Goal: Task Accomplishment & Management: Use online tool/utility

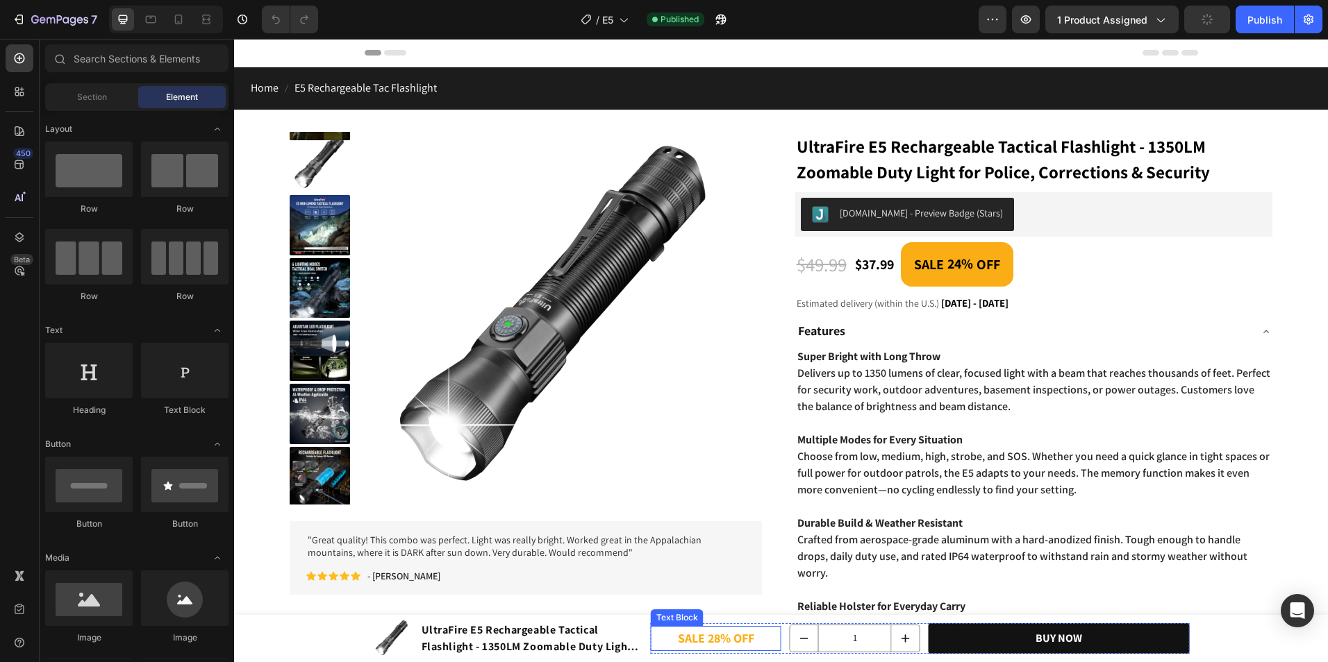
click at [717, 634] on p "SALE 28% OFF" at bounding box center [716, 639] width 128 height 22
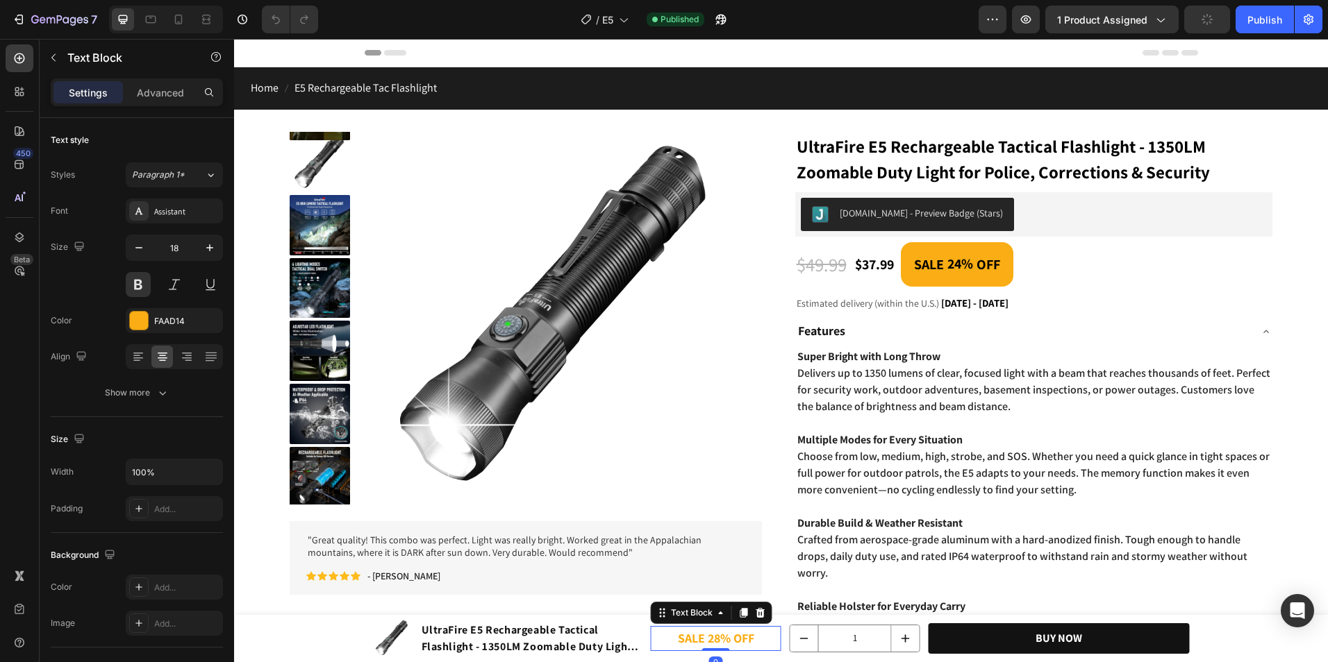
click at [717, 634] on p "SALE 28% OFF" at bounding box center [716, 639] width 128 height 22
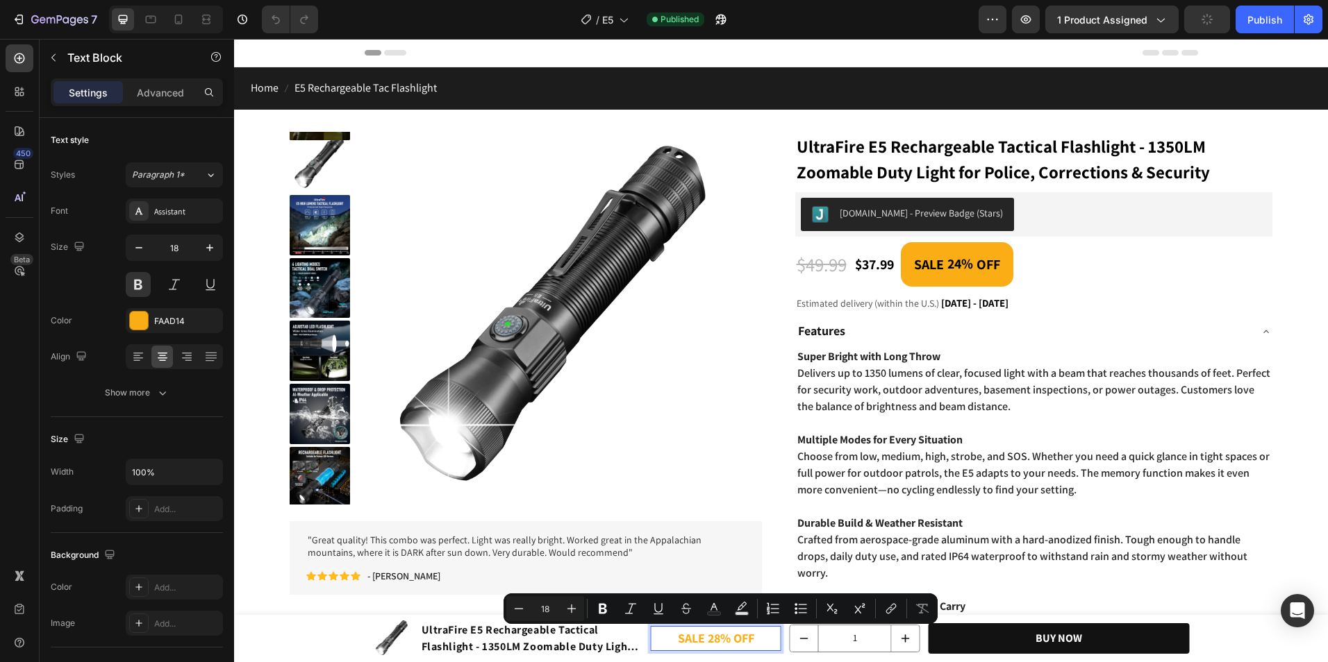
click at [711, 636] on p "SALE 28% OFF" at bounding box center [716, 639] width 128 height 22
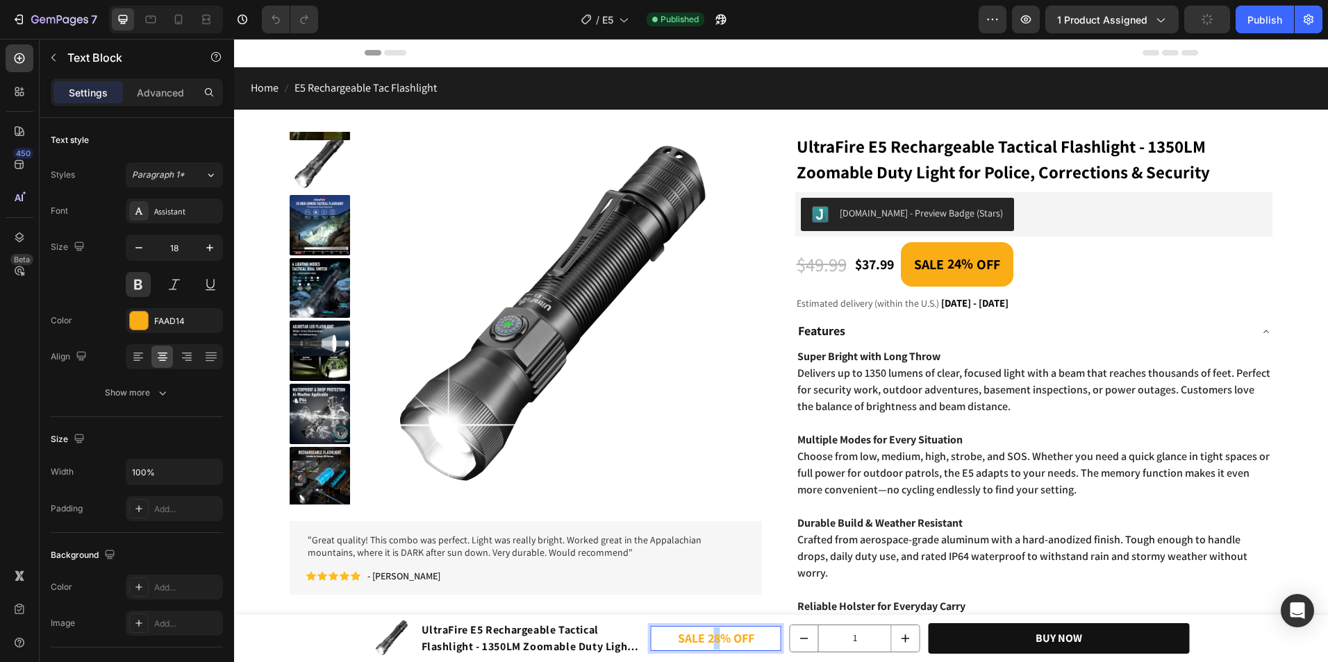
drag, startPoint x: 708, startPoint y: 638, endPoint x: 719, endPoint y: 639, distance: 11.8
click at [719, 639] on p "SALE 28% OFF" at bounding box center [716, 639] width 128 height 22
click at [1276, 15] on div "Publish" at bounding box center [1264, 19] width 35 height 15
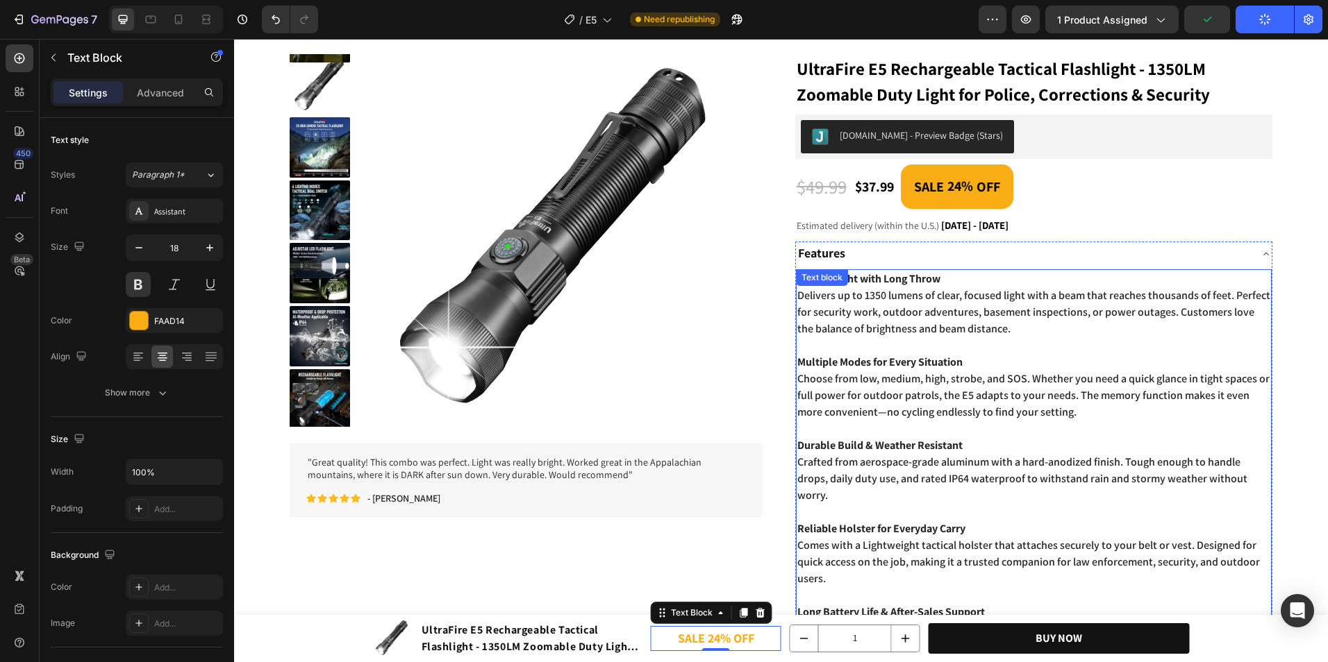
scroll to position [69, 0]
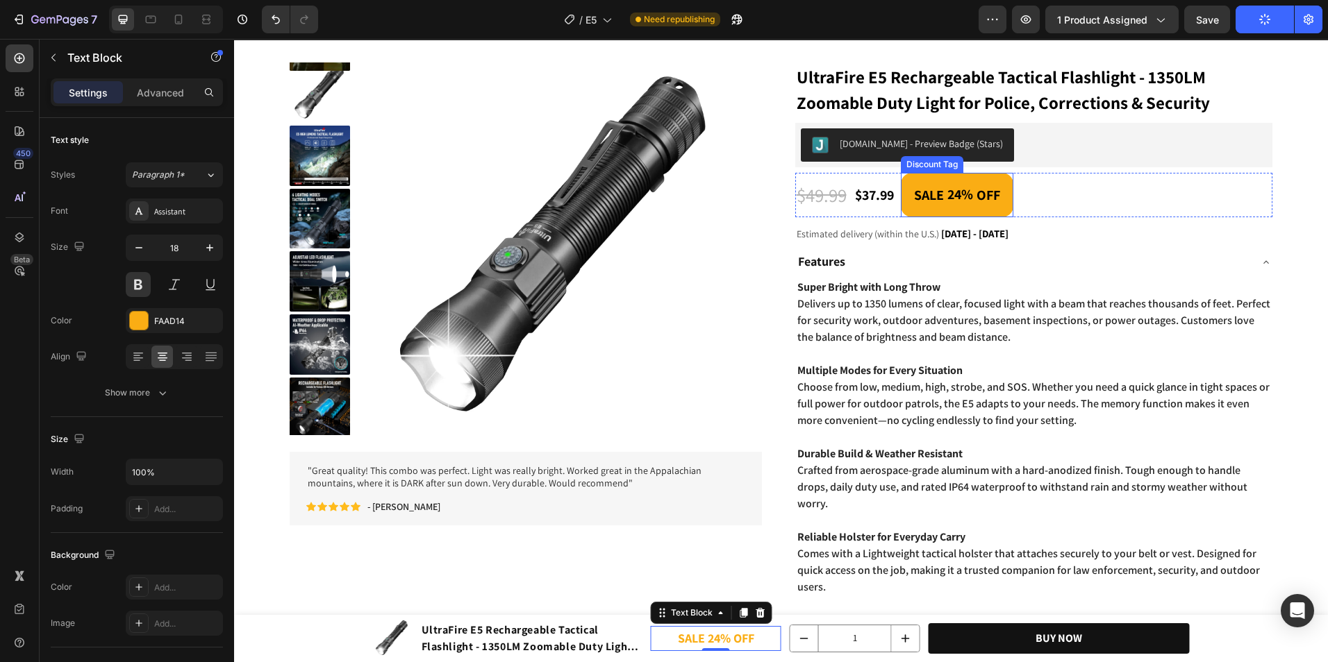
drag, startPoint x: 950, startPoint y: 216, endPoint x: 956, endPoint y: 230, distance: 15.2
click at [954, 224] on div "$37.99 (P) Price (P) Price $49.99 (P) Price (P) Price SALE 24% OFF Discount Tag…" at bounding box center [1034, 661] width 478 height 977
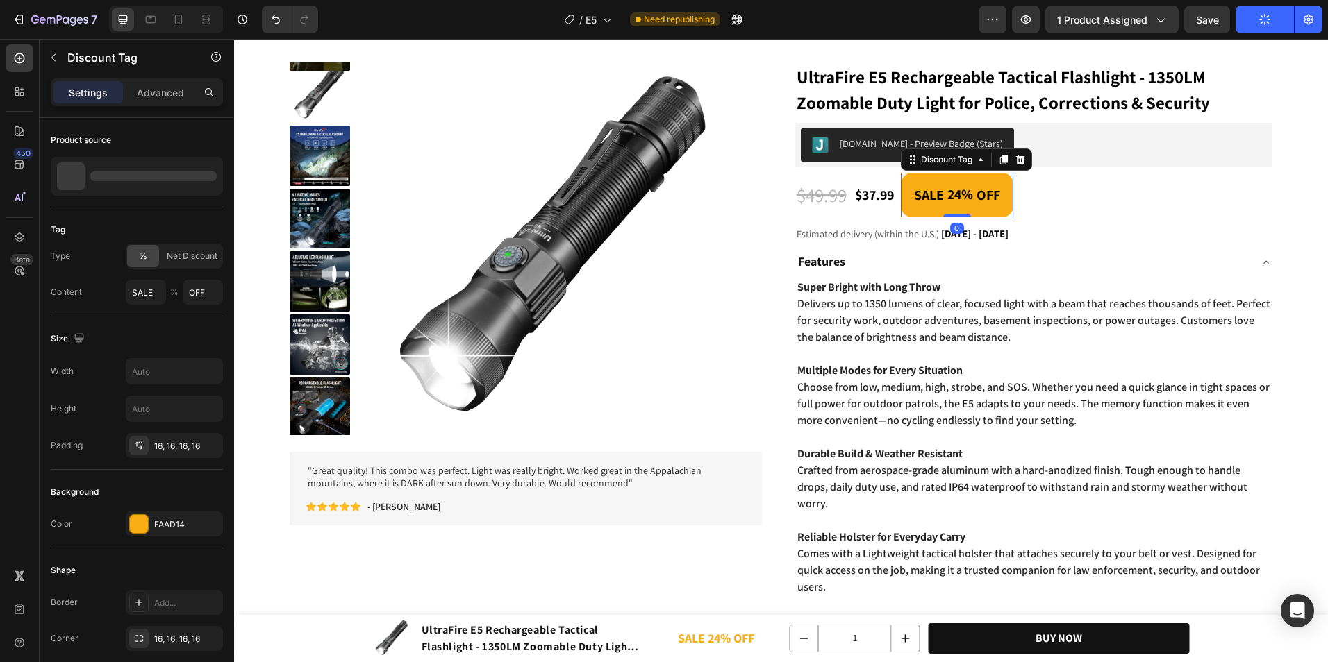
click at [957, 233] on div "0" at bounding box center [957, 228] width 14 height 11
click at [957, 235] on span "[DATE] - [DATE]" at bounding box center [974, 233] width 67 height 13
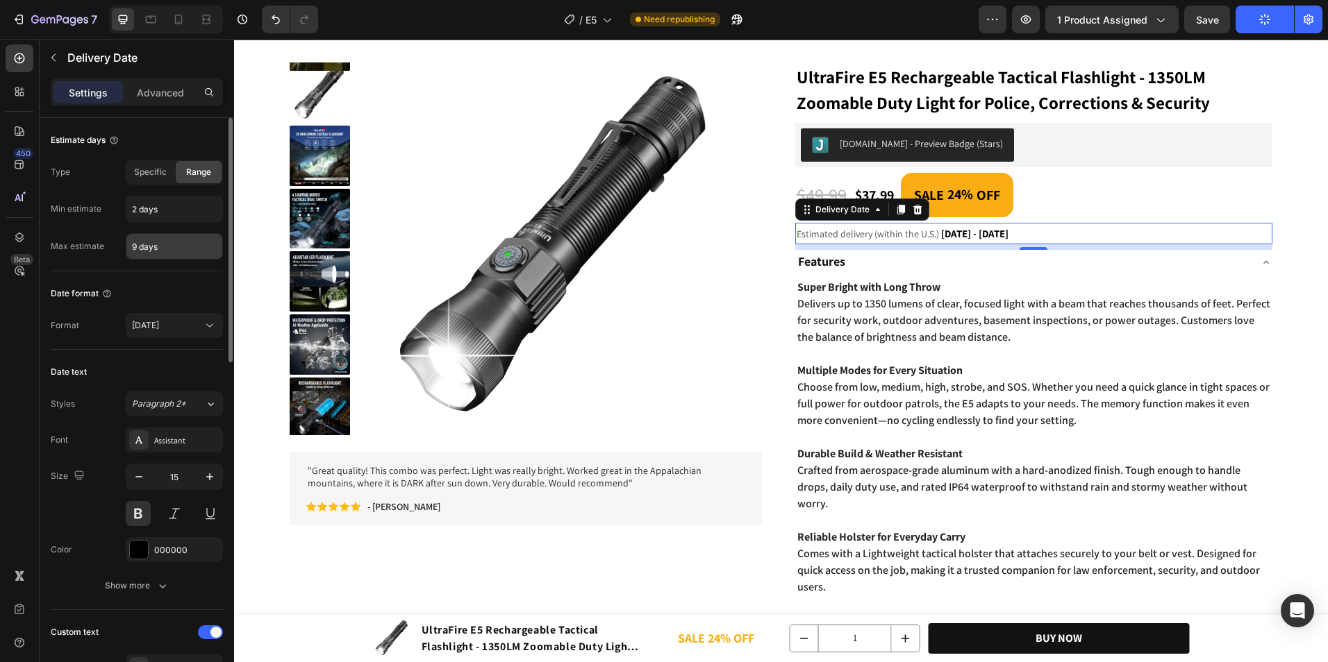
click at [137, 244] on input "9 days" at bounding box center [174, 246] width 96 height 25
type input "7 days"
click at [158, 266] on div "Estimate days Type Specific Range Min estimate 2 days Max estimate 7 days" at bounding box center [137, 194] width 172 height 153
click at [1243, 25] on button "Publish" at bounding box center [1264, 20] width 58 height 28
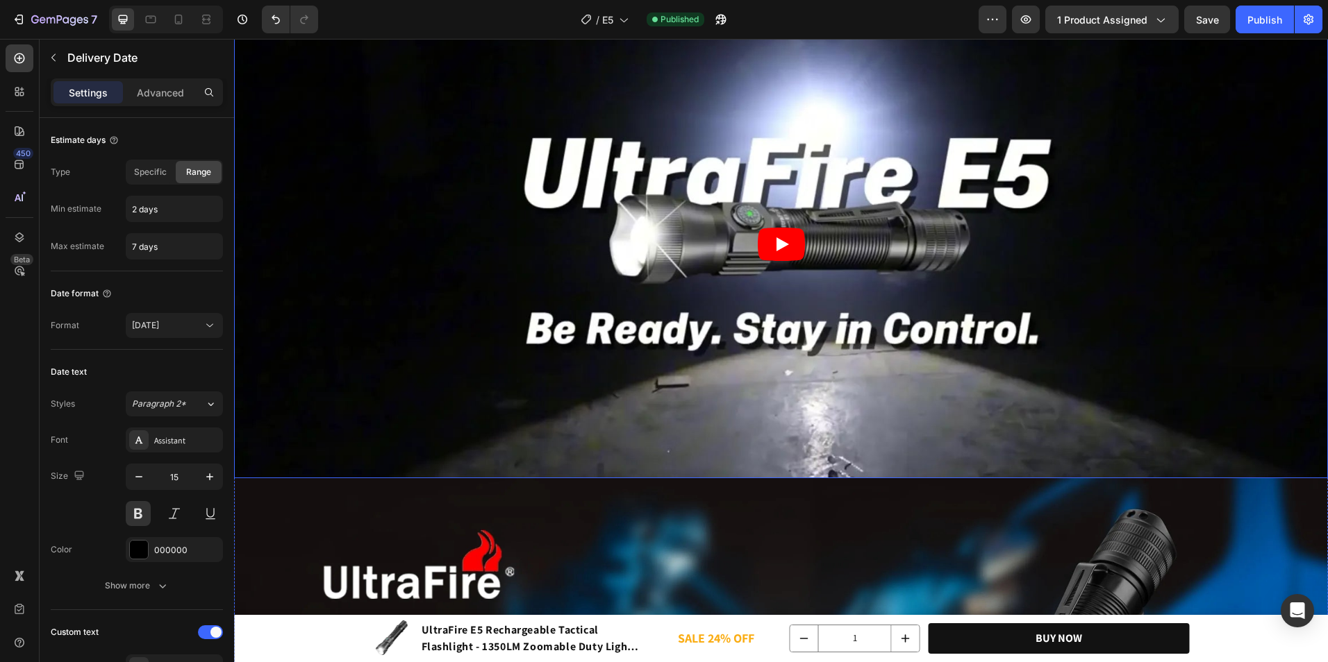
scroll to position [957, 0]
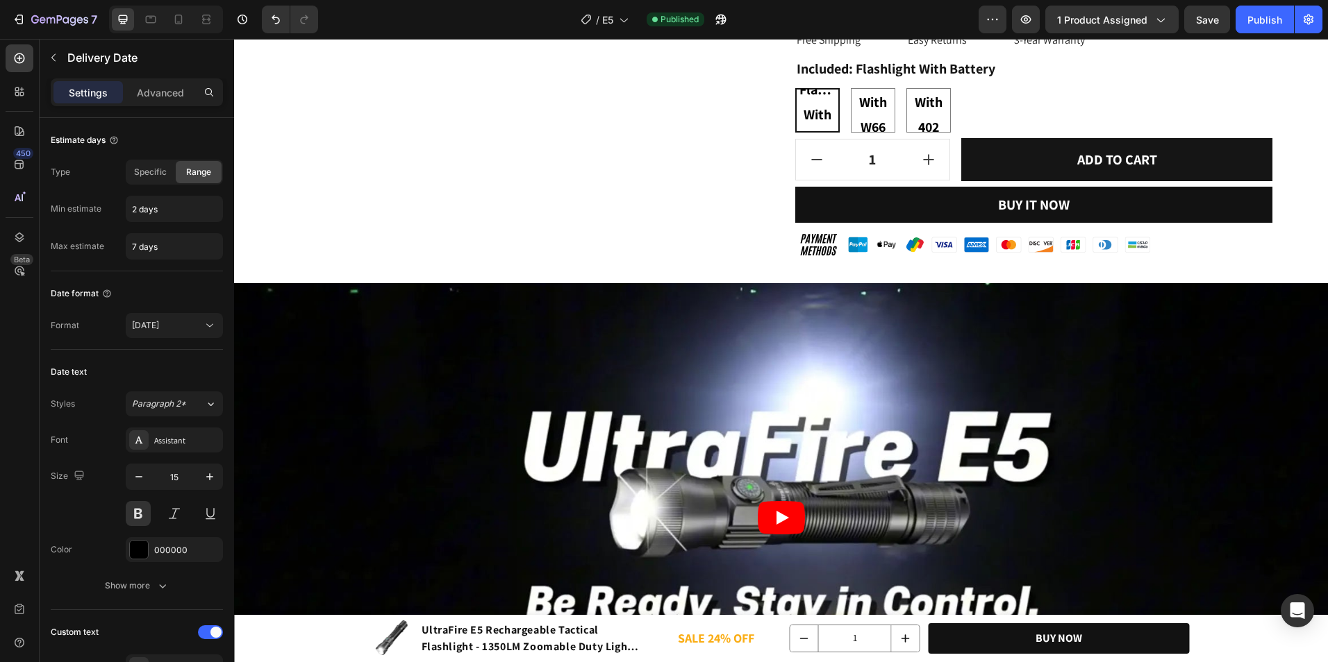
click at [192, 19] on div at bounding box center [166, 20] width 114 height 28
click at [185, 16] on icon at bounding box center [178, 19] width 14 height 14
type input "14"
type input "12"
type input "Auto"
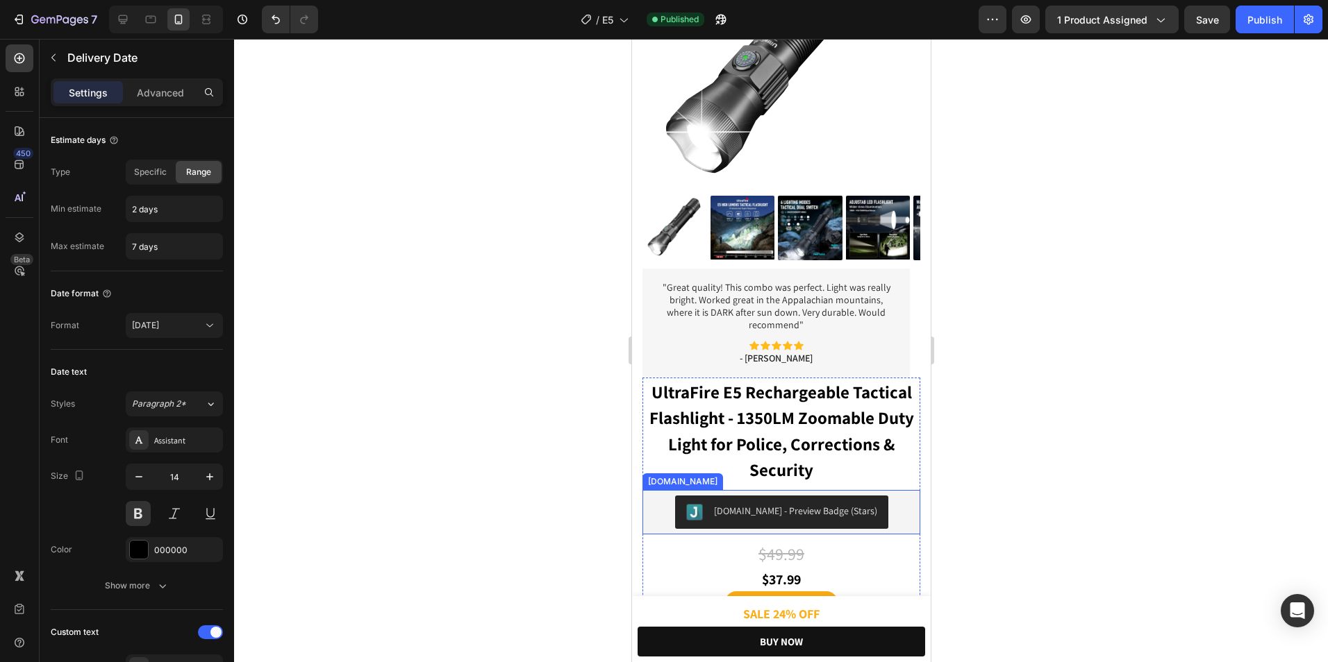
scroll to position [139, 0]
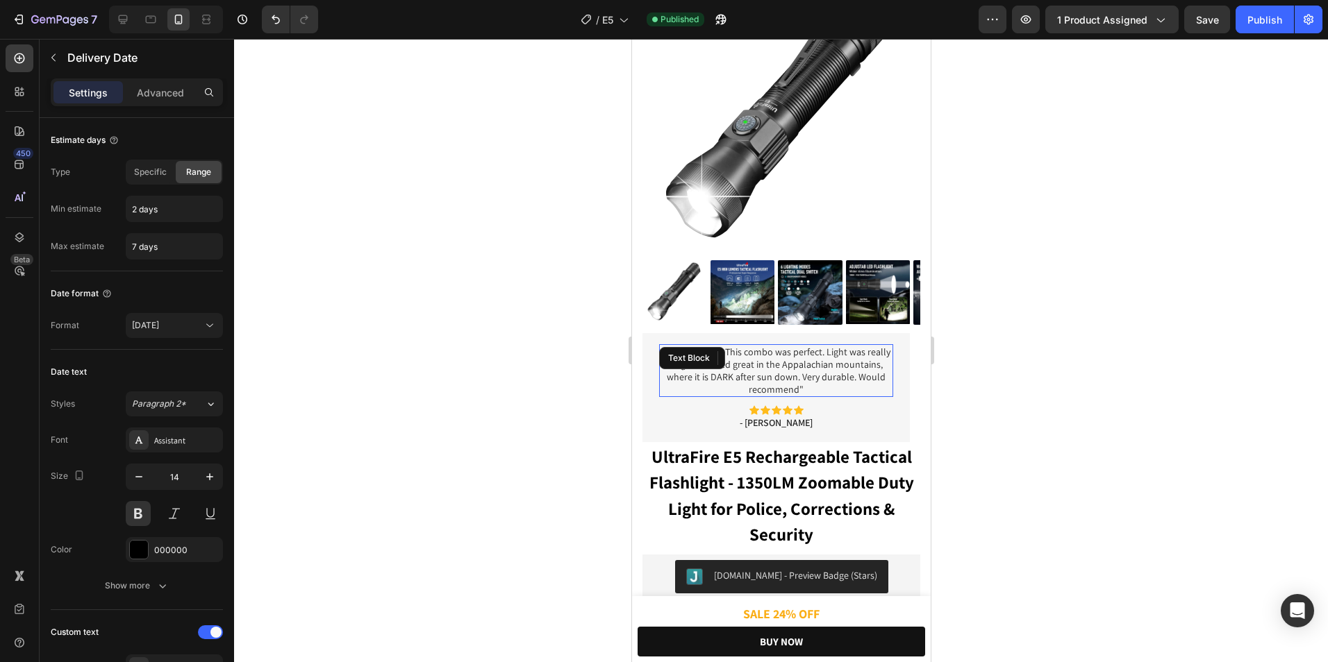
click at [799, 357] on p ""Great quality! This combo was perfect. Light was really bright. Worked great i…" at bounding box center [775, 371] width 231 height 51
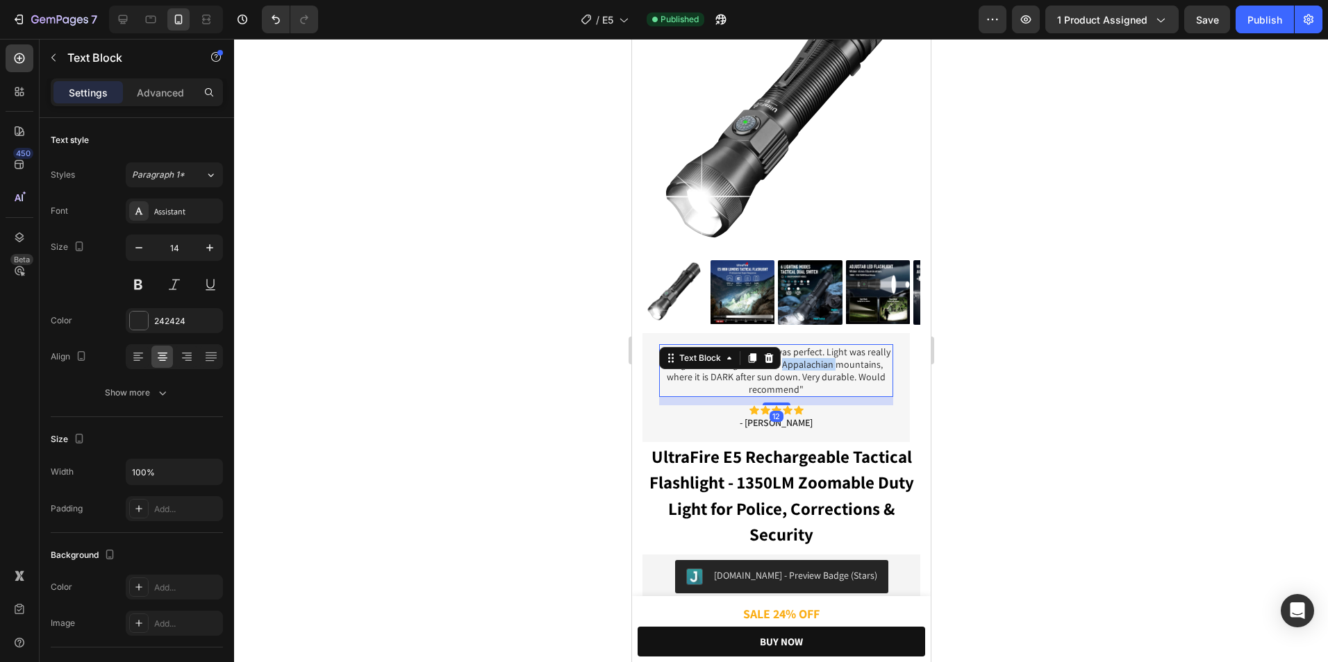
click at [799, 357] on p ""Great quality! This combo was perfect. Light was really bright. Worked great i…" at bounding box center [775, 371] width 231 height 51
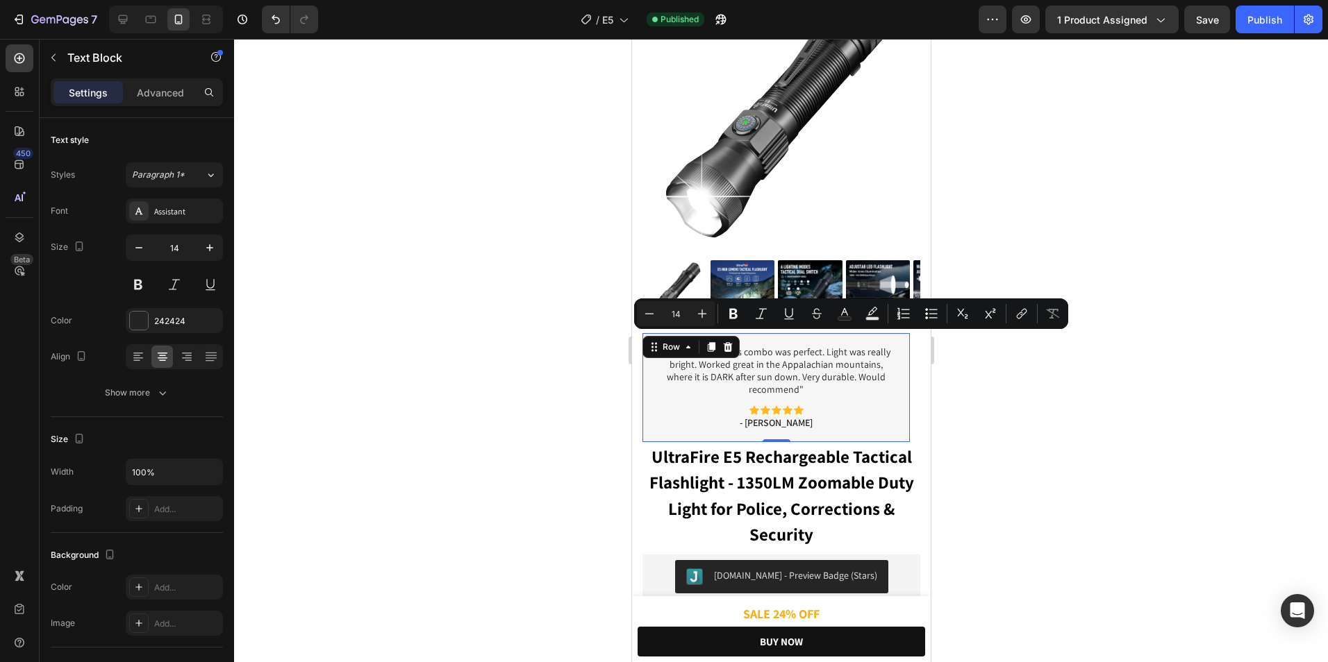
click at [897, 417] on div ""Great quality! This combo was perfect. Light was really bright. Worked great i…" at bounding box center [775, 387] width 267 height 109
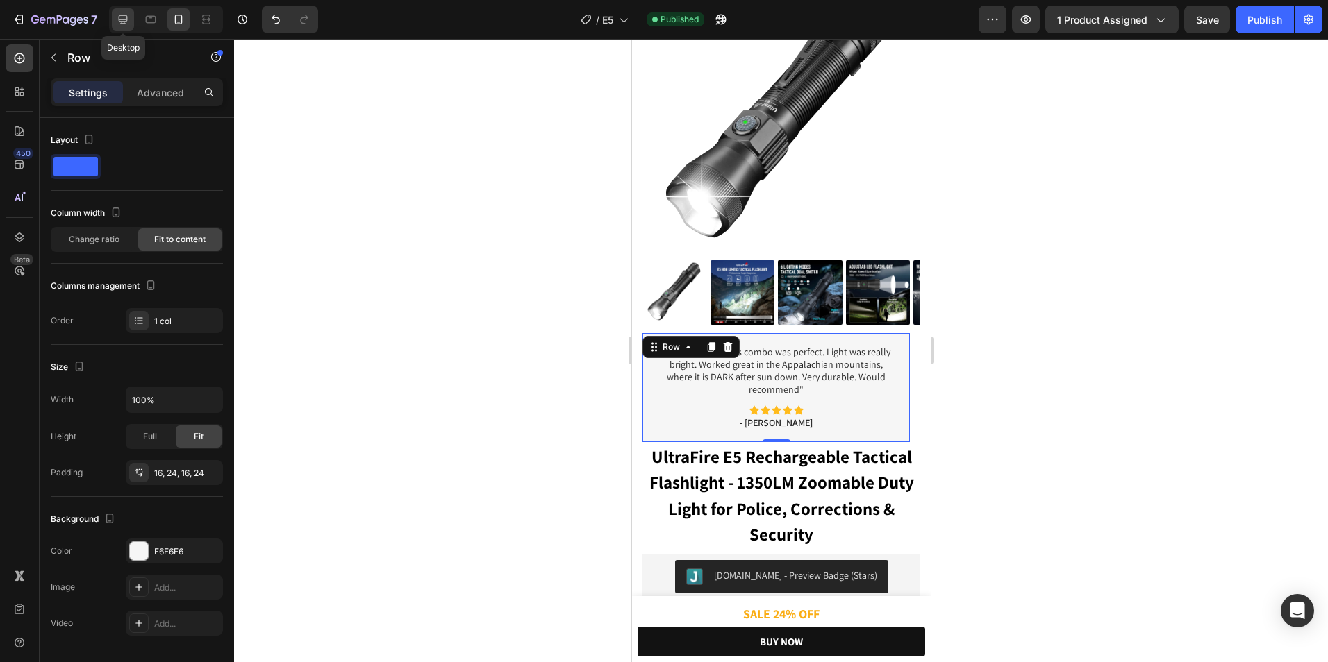
click at [118, 23] on icon at bounding box center [123, 19] width 14 height 14
type input "1200"
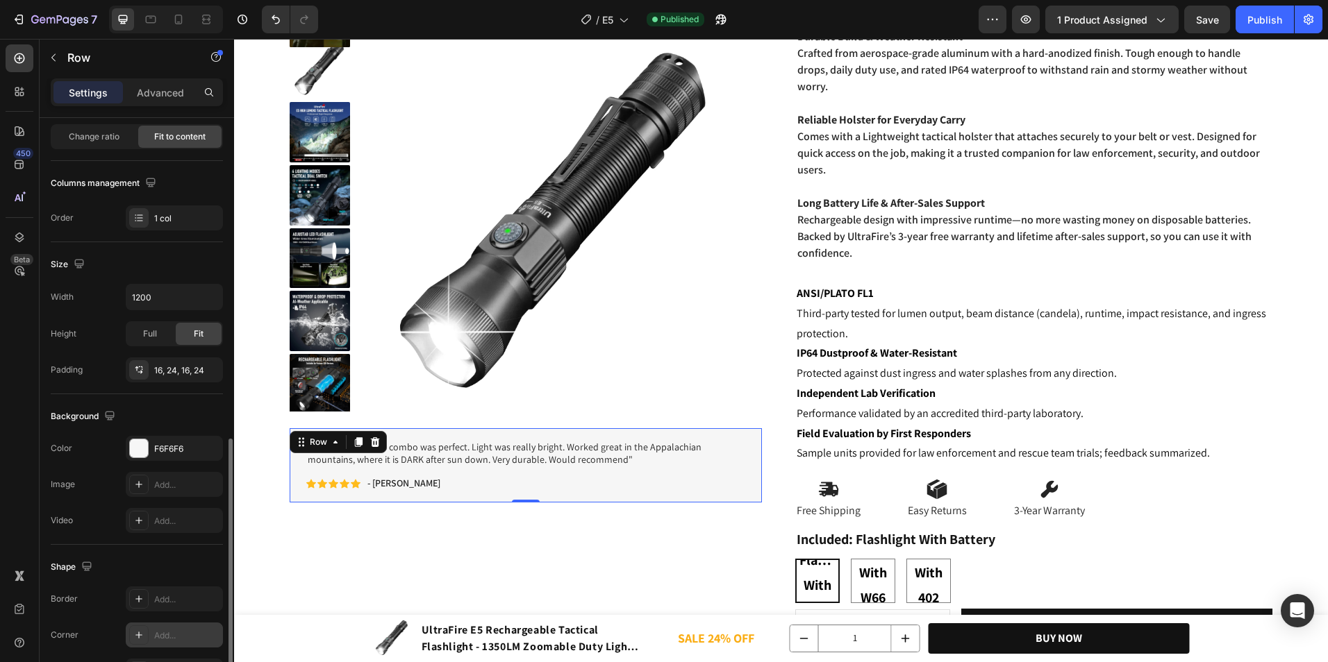
scroll to position [306, 0]
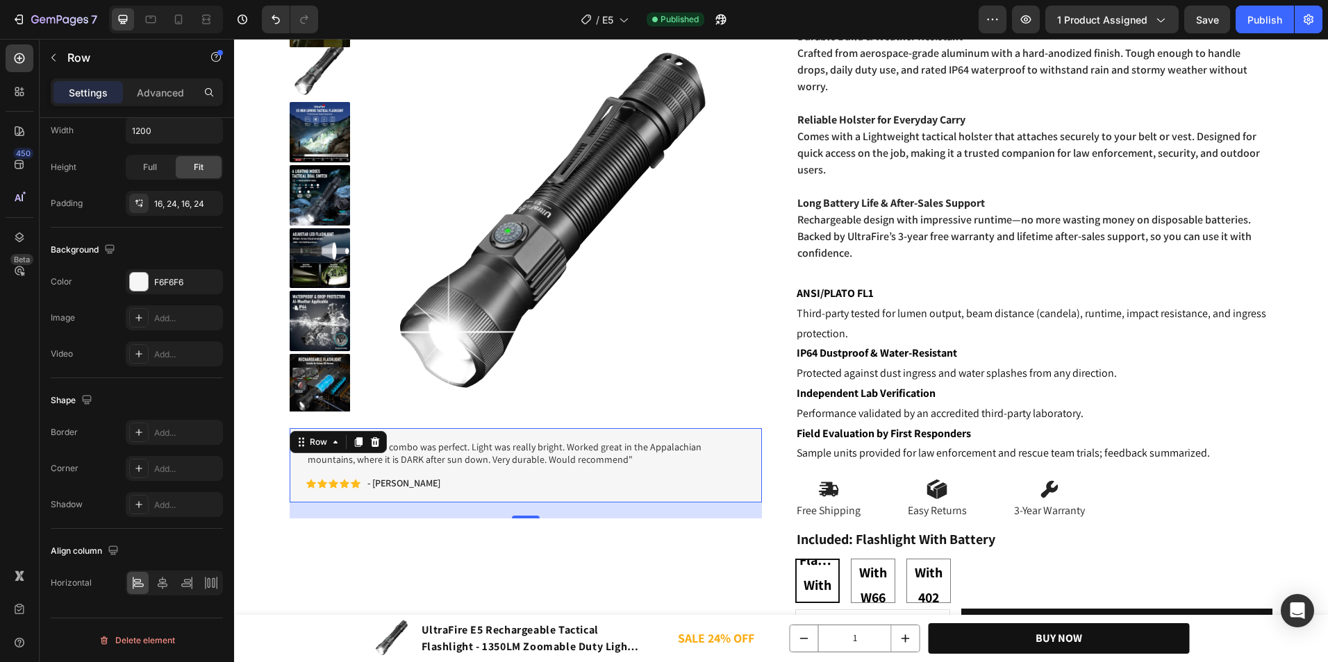
drag, startPoint x: 533, startPoint y: 502, endPoint x: 535, endPoint y: 538, distance: 36.2
click at [536, 519] on div at bounding box center [526, 517] width 28 height 3
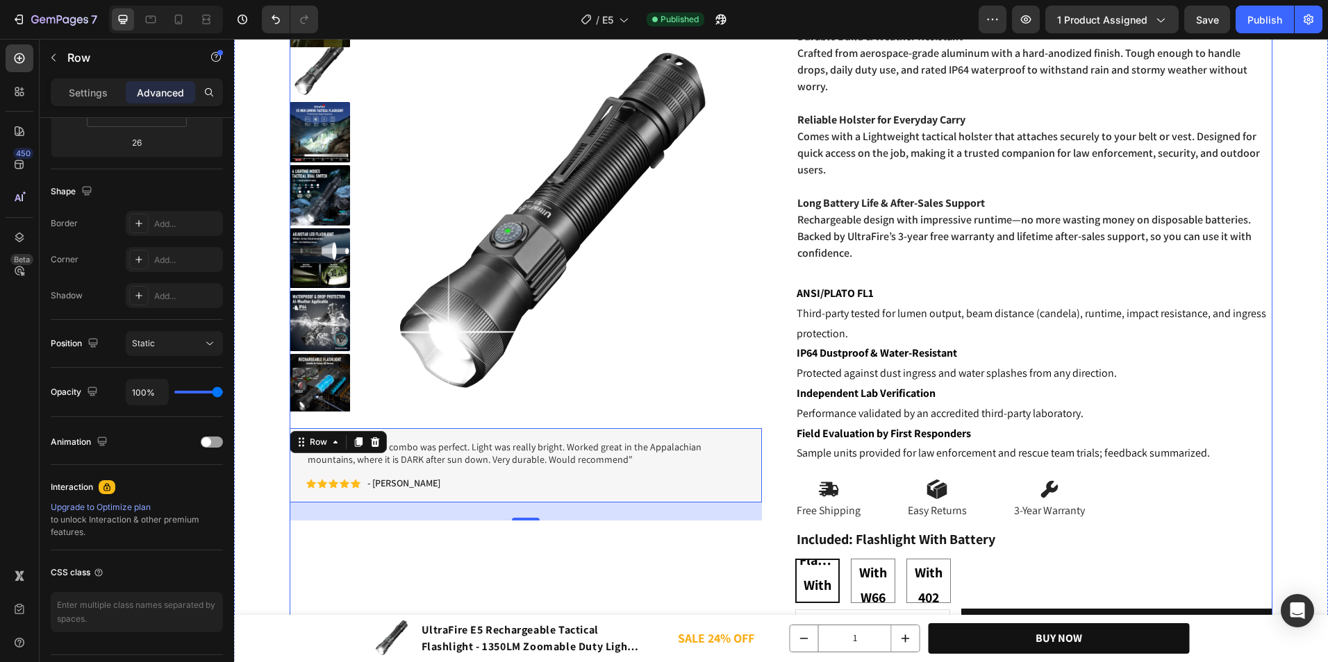
click at [535, 539] on div "Product Images "Great quality! This combo was perfect. Light was really bright.…" at bounding box center [529, 188] width 478 height 1087
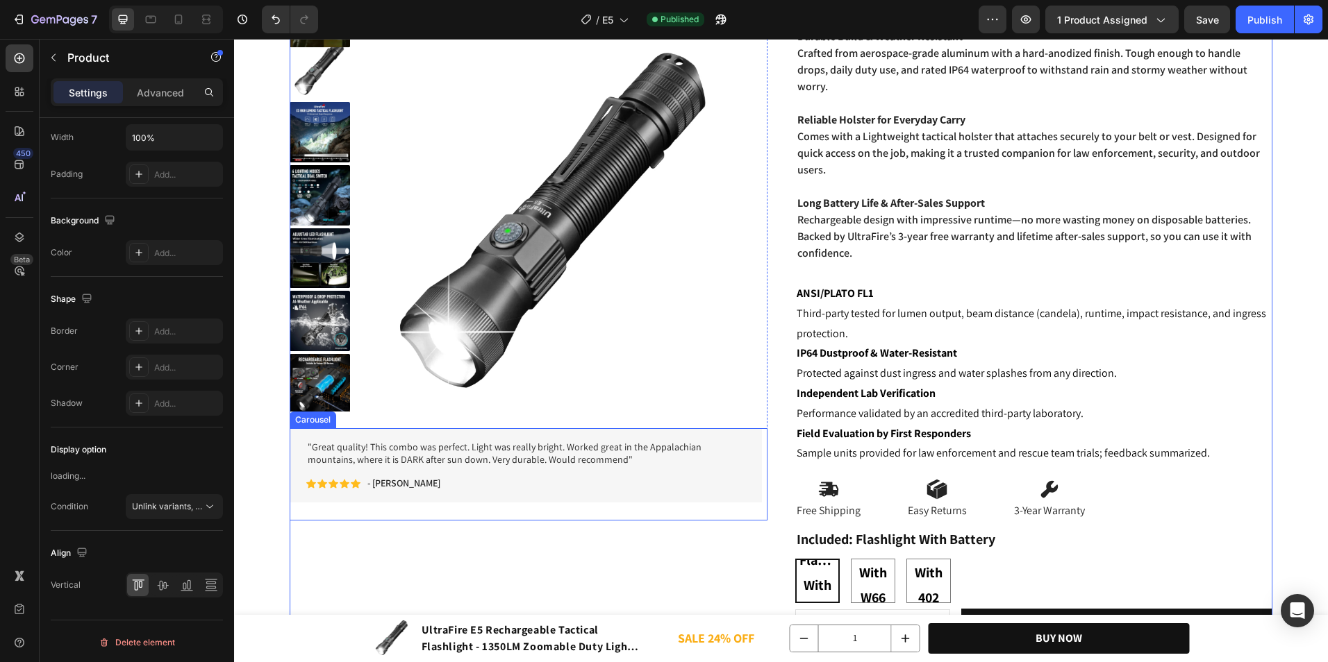
scroll to position [0, 0]
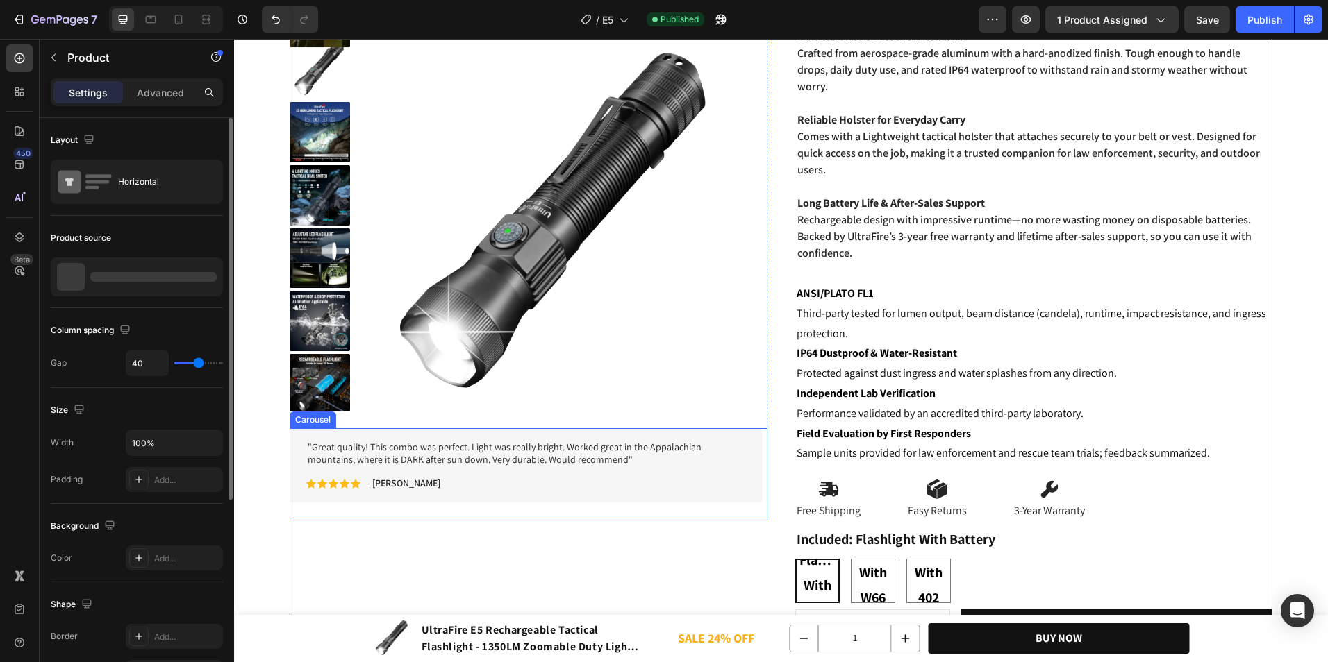
click at [539, 509] on div ""Great quality! This combo was perfect. Light was really bright. Worked great i…" at bounding box center [526, 474] width 472 height 92
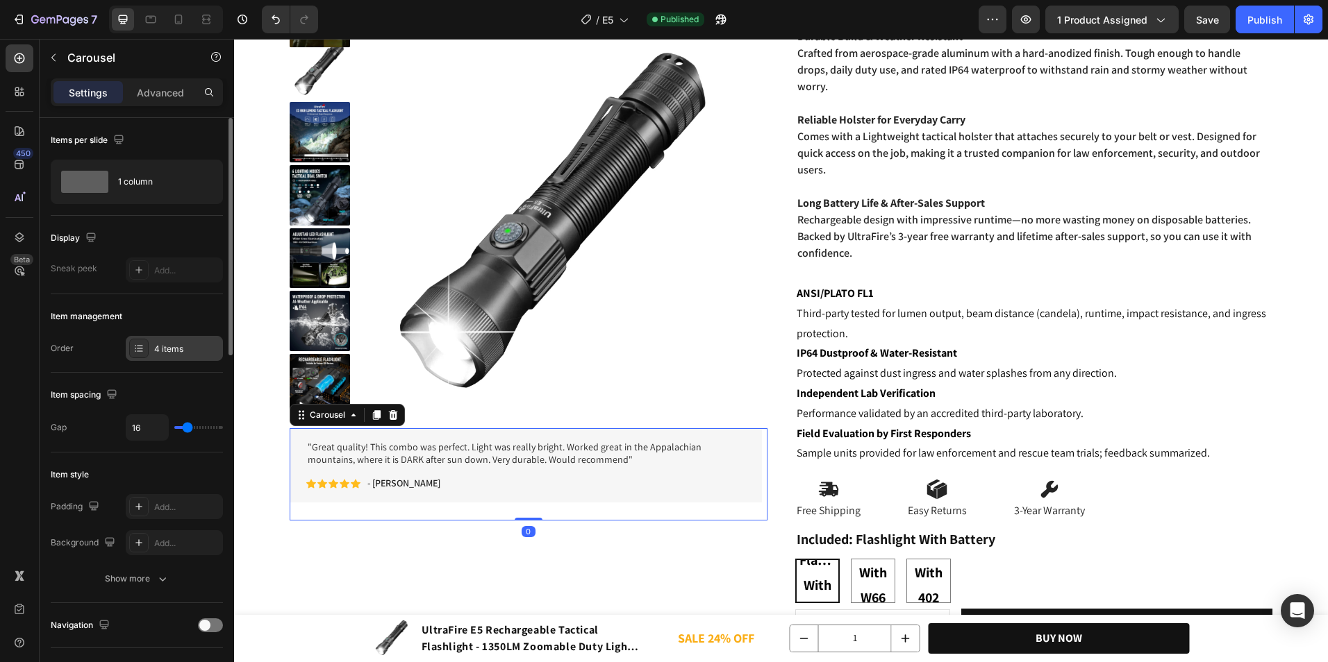
click at [176, 339] on div "4 items" at bounding box center [174, 348] width 97 height 25
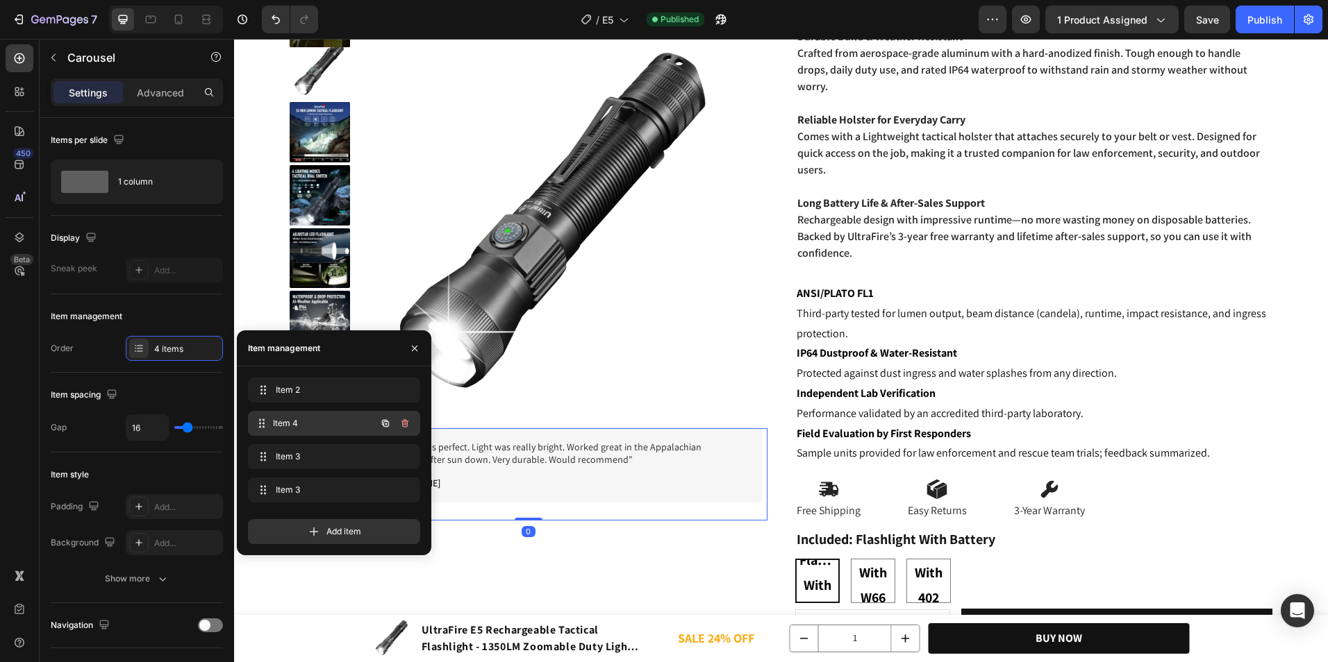
click at [319, 417] on div "Item 4 Item 4" at bounding box center [314, 423] width 122 height 19
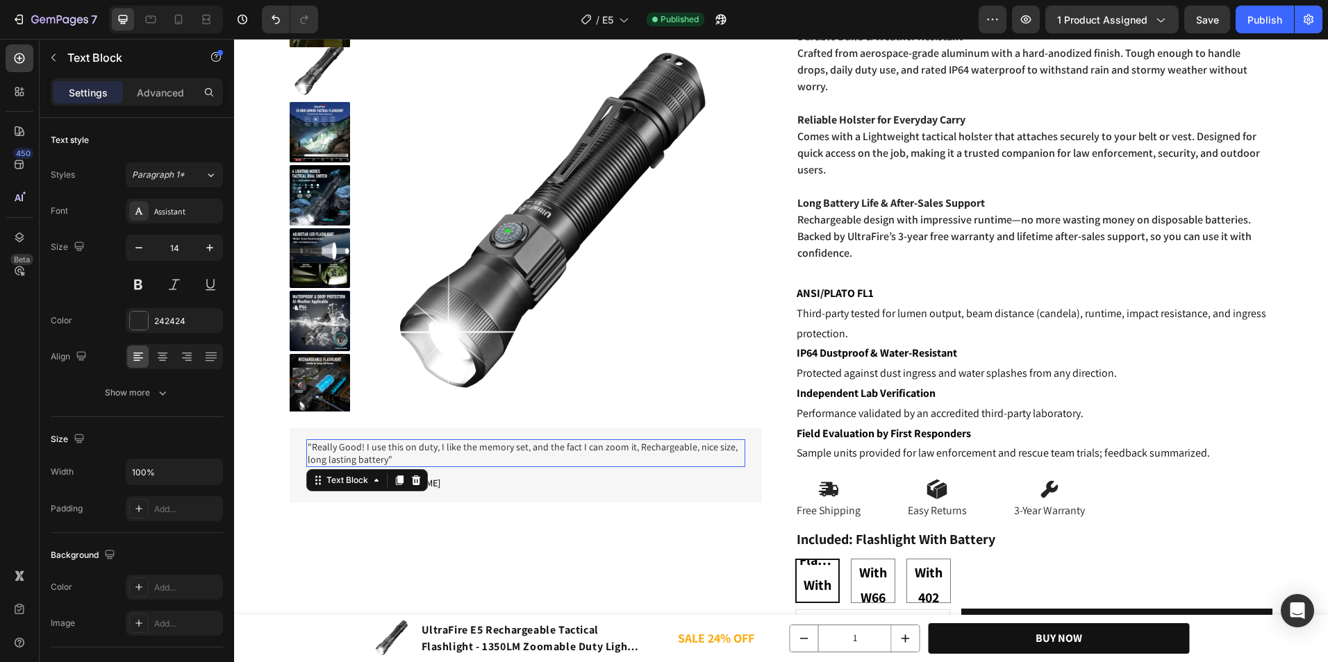
click at [554, 458] on p ""Really Good! I use this on duty, I like the memory set, and the fact I can zoo…" at bounding box center [526, 453] width 436 height 25
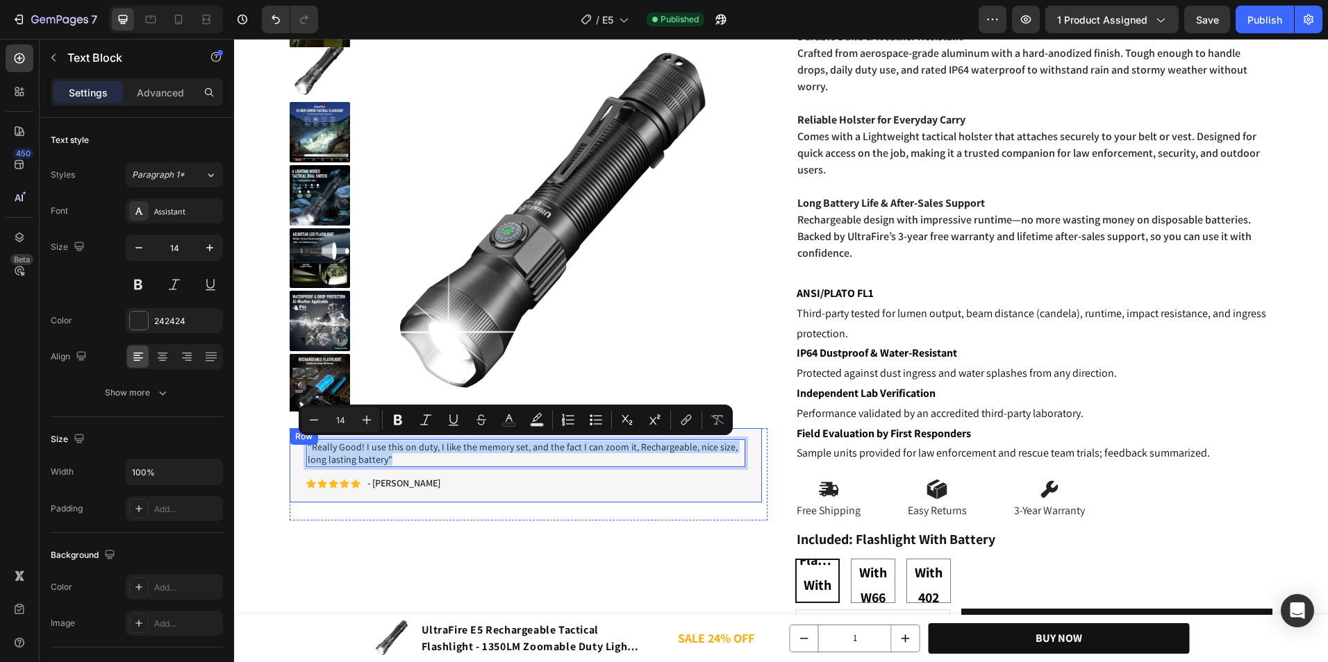
copy p ""Really Good! I use this on duty, I like the memory set, and the fact I can zoo…"
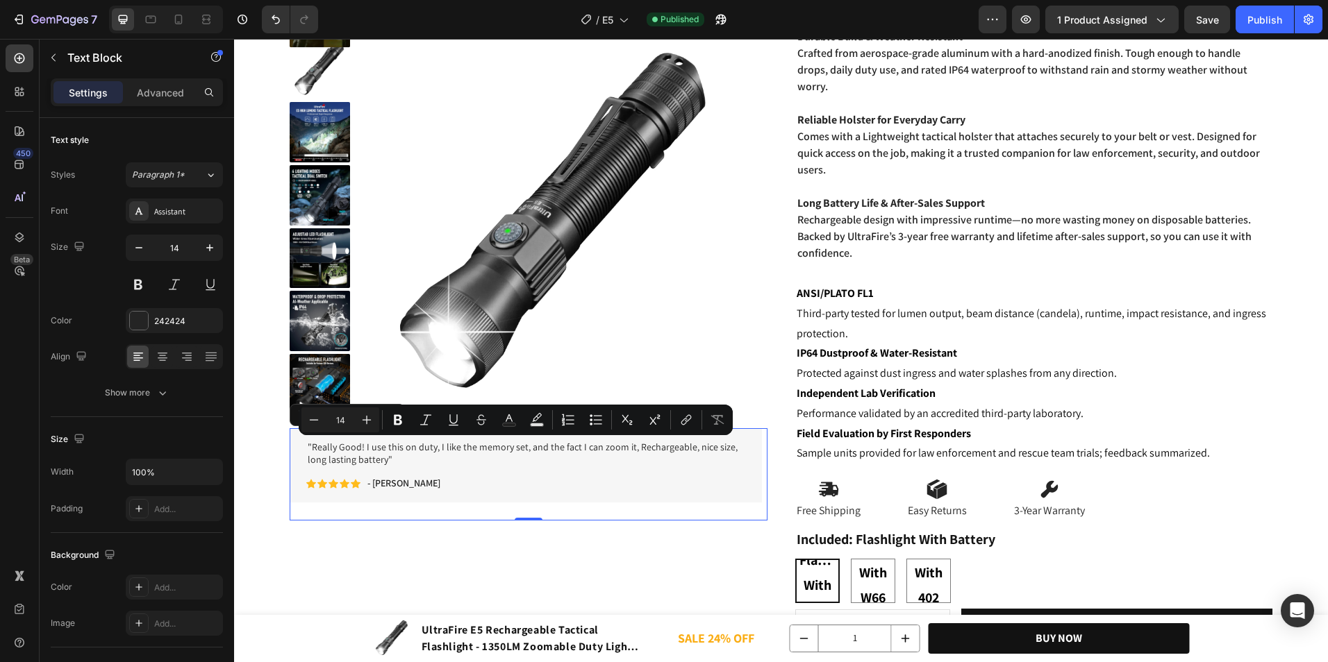
click at [407, 510] on div ""Really Good! I use this on duty, I like the memory set, and the fact I can zoo…" at bounding box center [526, 474] width 472 height 92
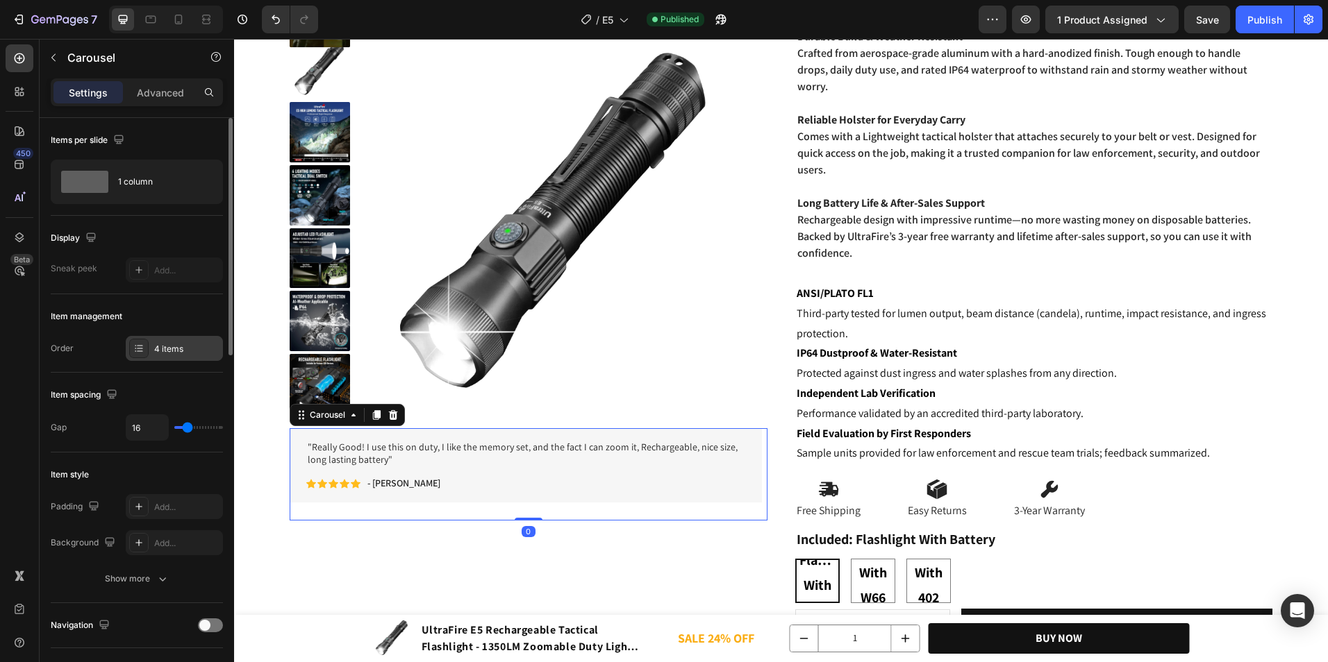
click at [167, 340] on div "4 items" at bounding box center [174, 348] width 97 height 25
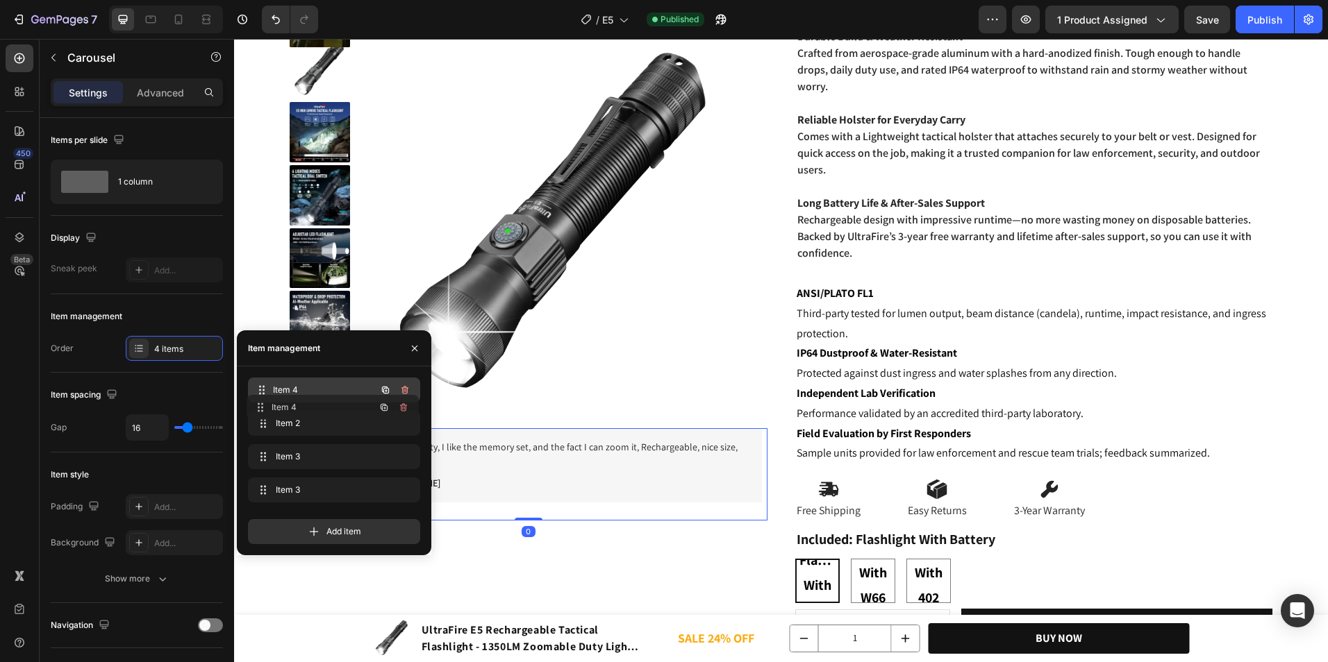
drag, startPoint x: 324, startPoint y: 411, endPoint x: 323, endPoint y: 395, distance: 16.0
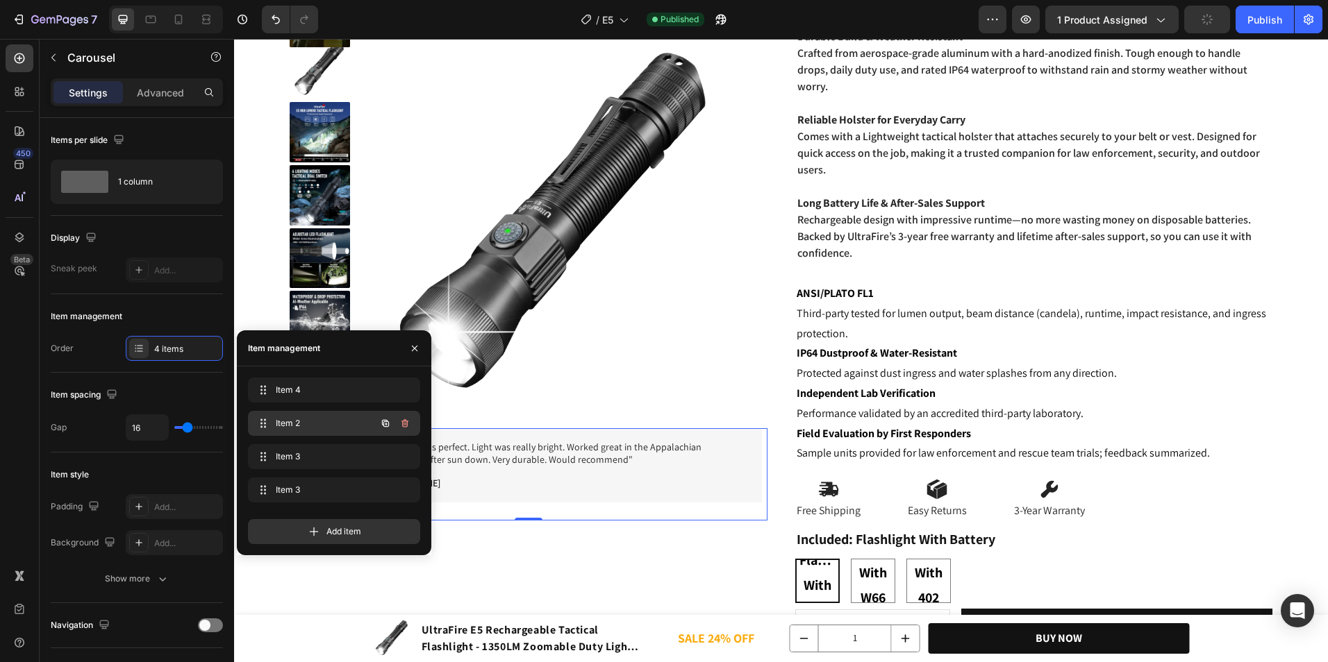
click at [344, 418] on span "Item 2" at bounding box center [315, 423] width 78 height 12
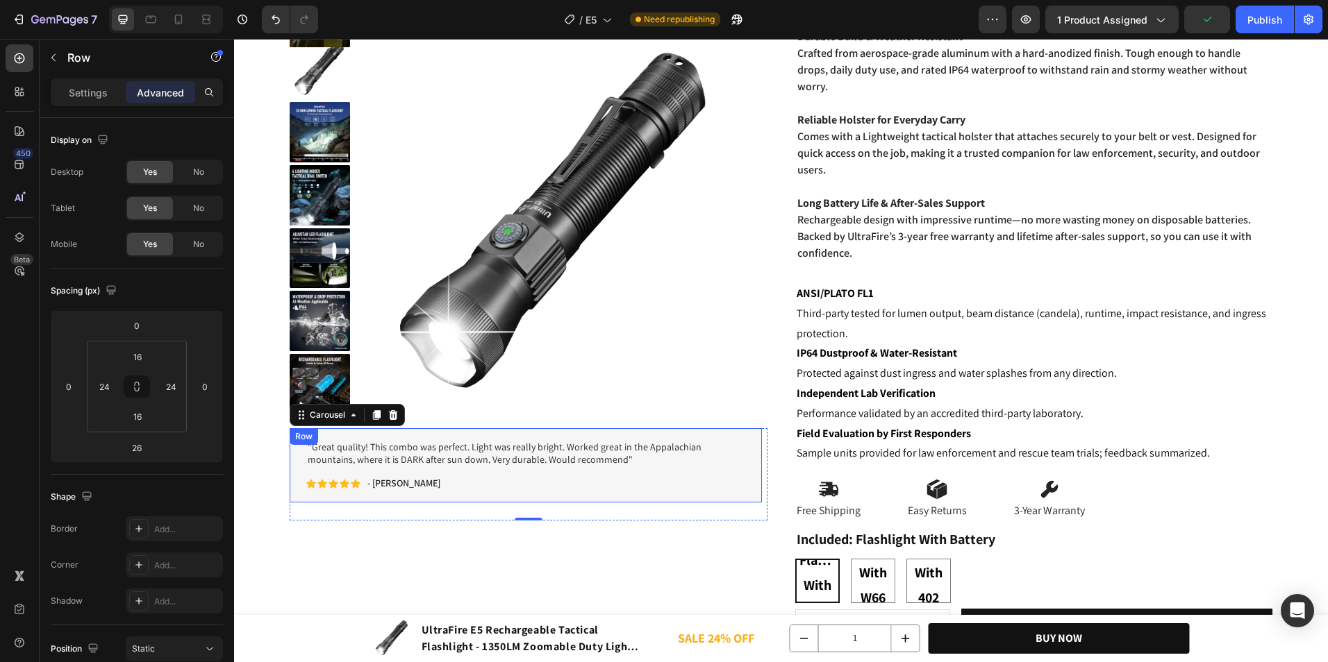
click at [534, 502] on div ""Great quality! This combo was perfect. Light was really bright. Worked great i…" at bounding box center [526, 465] width 472 height 74
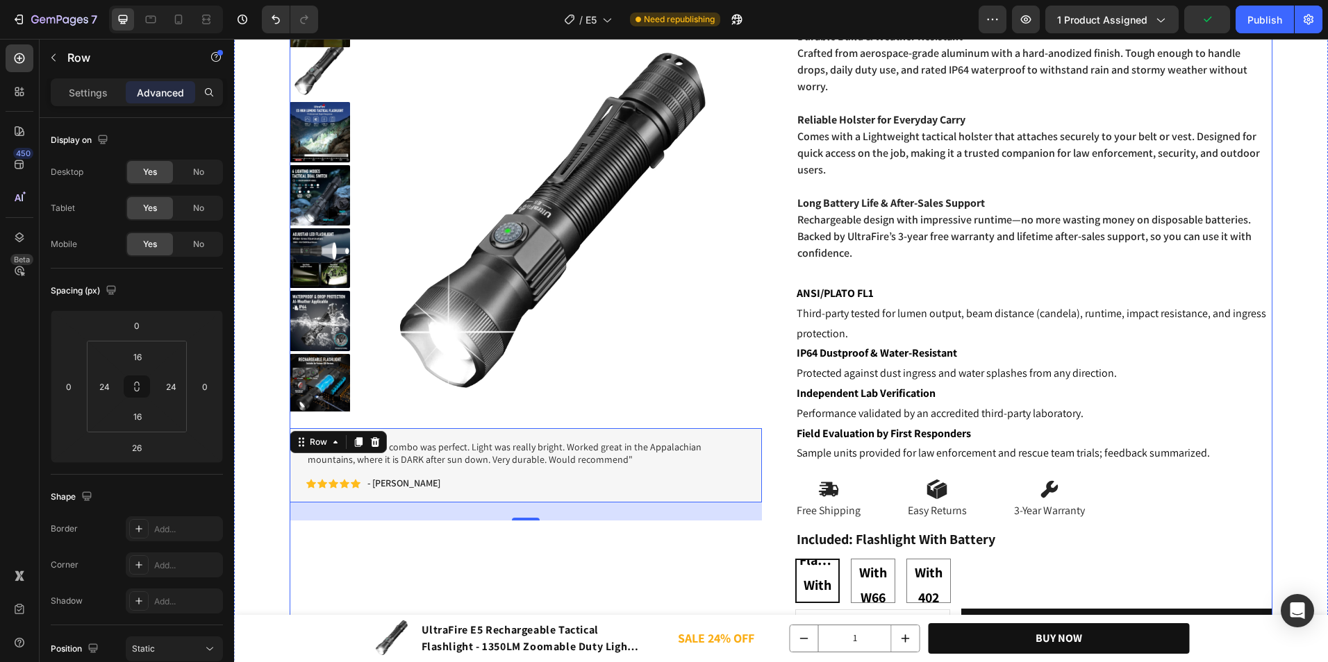
click at [533, 522] on div "Product Images "Really Good! I use this on duty, I like the memory set, and the…" at bounding box center [529, 188] width 478 height 1087
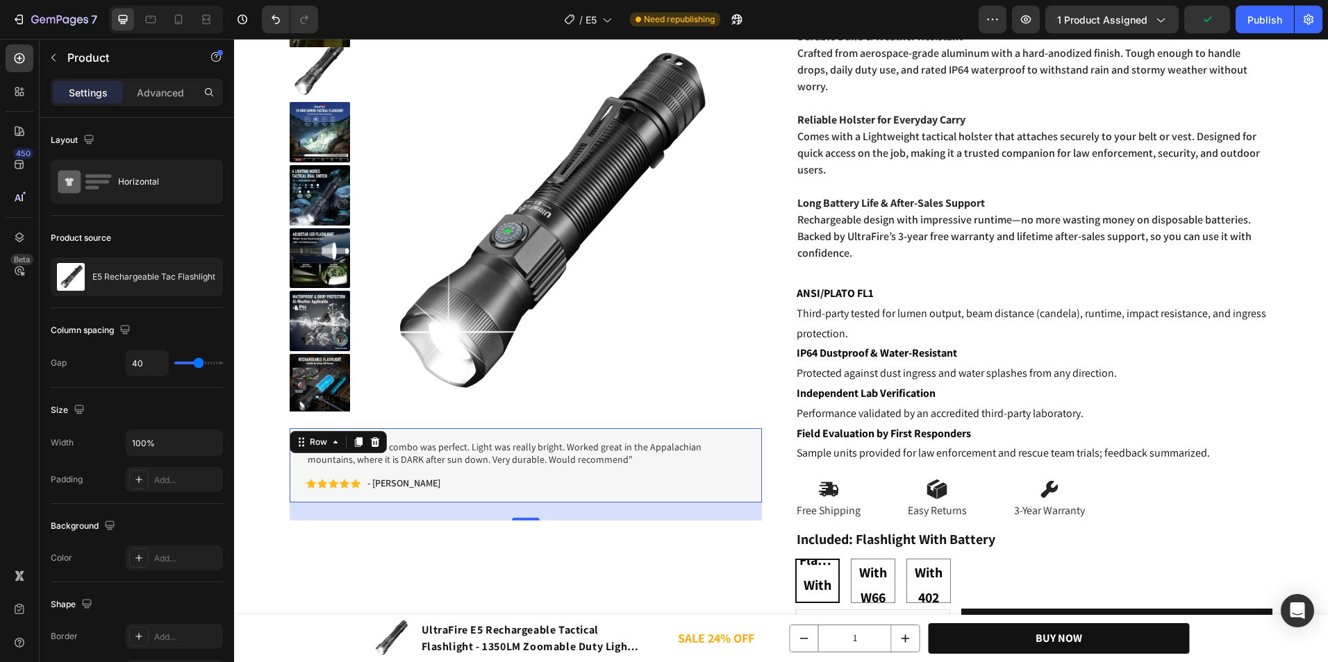
click at [527, 496] on div ""Great quality! This combo was perfect. Light was really bright. Worked great i…" at bounding box center [526, 465] width 472 height 74
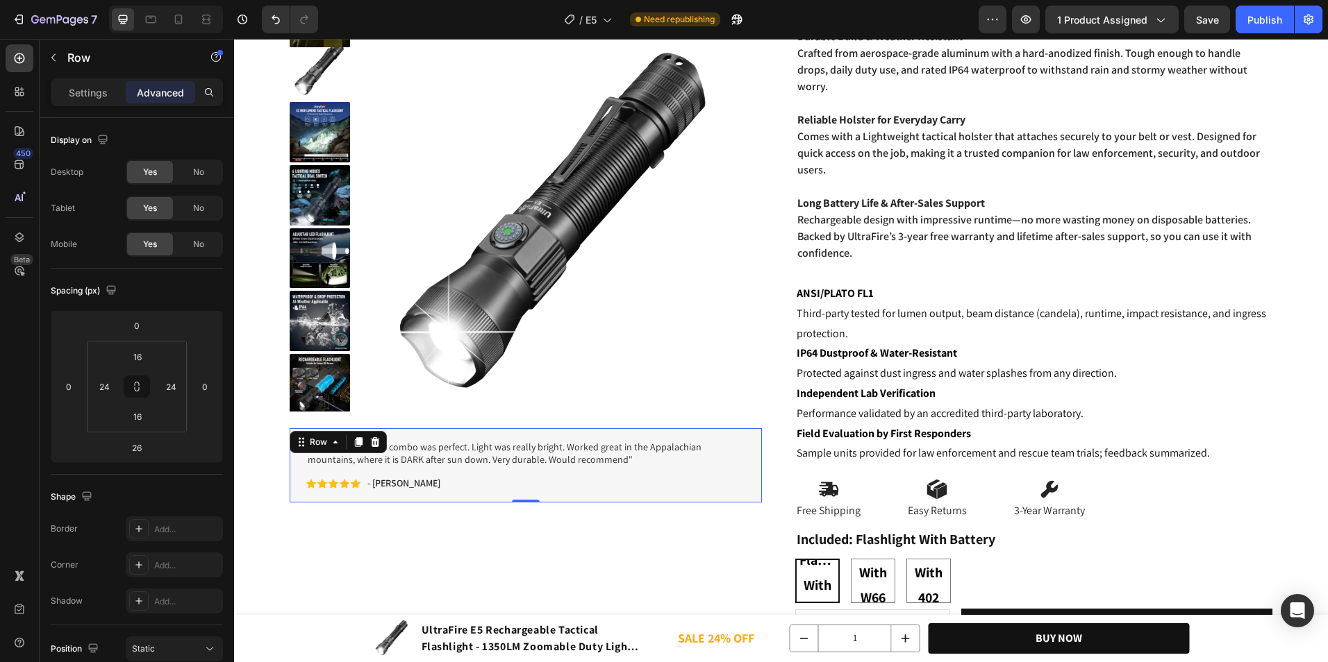
drag, startPoint x: 527, startPoint y: 520, endPoint x: 602, endPoint y: 405, distance: 137.5
click at [540, 454] on div ""Great quality! This combo was perfect. Light was really bright. Worked great i…" at bounding box center [526, 465] width 472 height 74
type input "0"
click at [1281, 1] on div "7 Version history / E5 Need republishing Preview 1 product assigned Save Publish" at bounding box center [664, 20] width 1328 height 40
click at [1275, 10] on button "Publish" at bounding box center [1264, 20] width 58 height 28
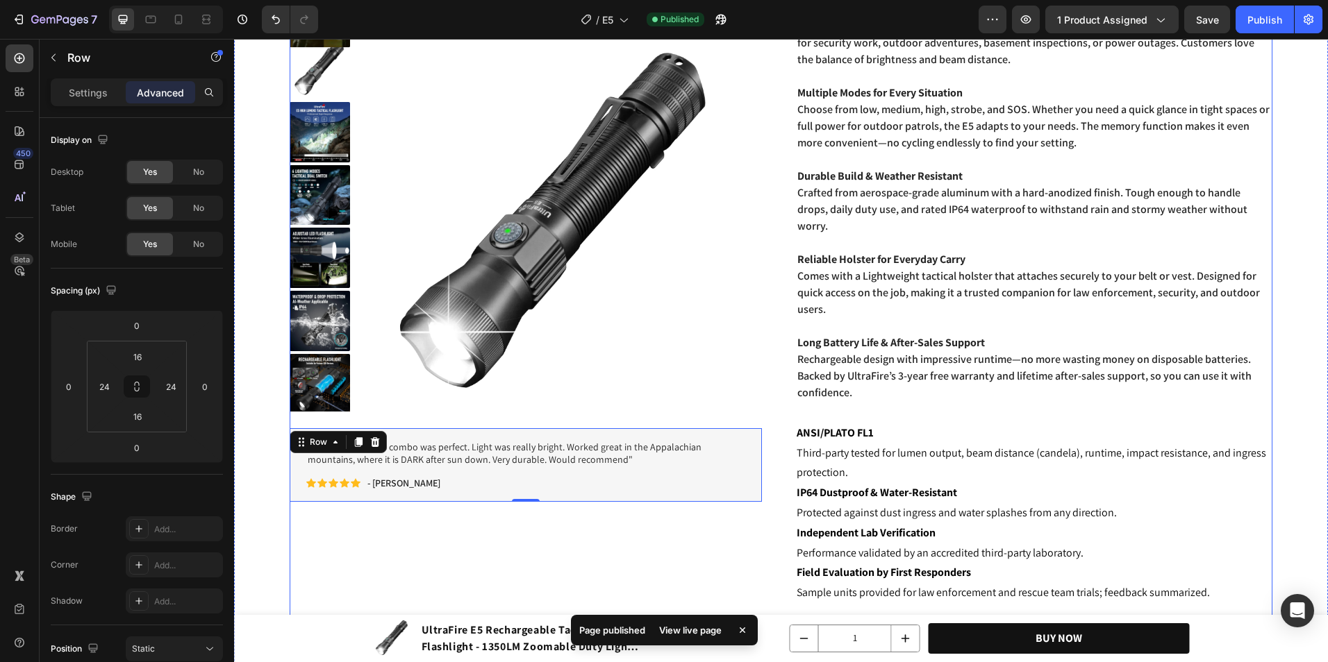
scroll to position [694, 0]
